Goal: Information Seeking & Learning: Learn about a topic

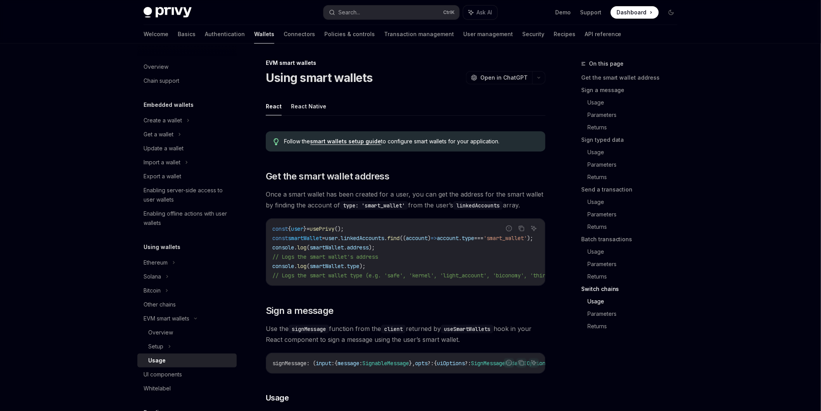
scroll to position [2334, 0]
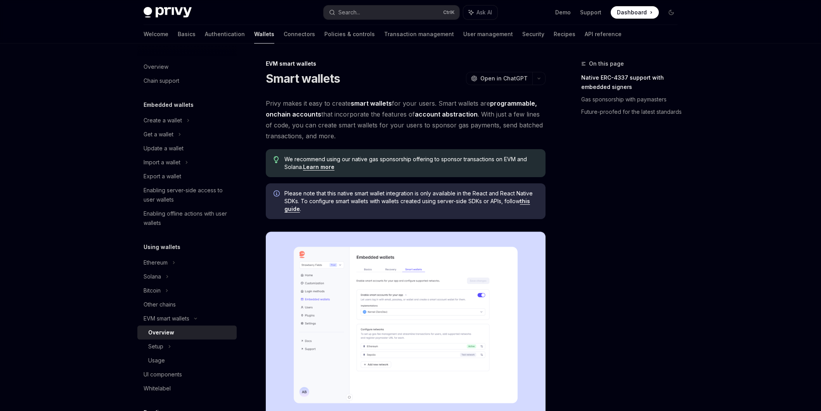
scroll to position [517, 0]
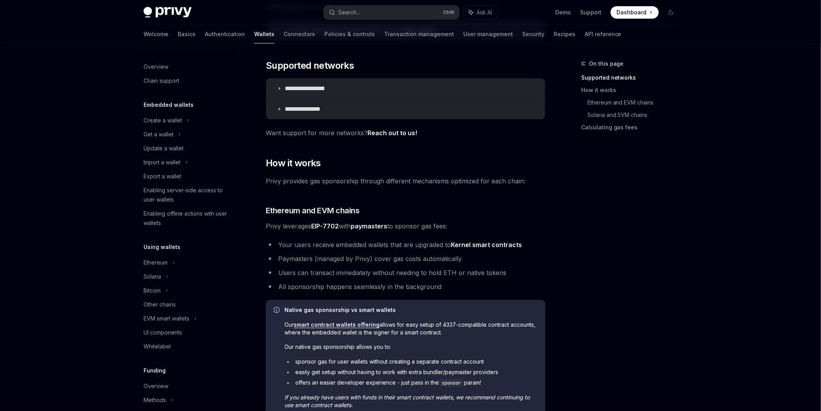
scroll to position [255, 0]
